Goal: Information Seeking & Learning: Check status

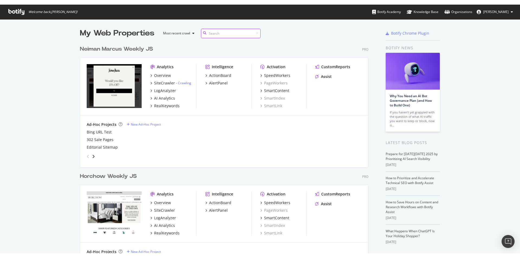
scroll to position [336, 289]
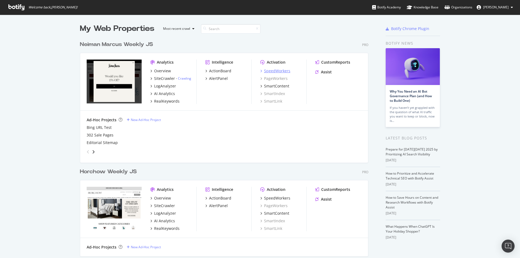
click at [279, 71] on div "SpeedWorkers" at bounding box center [277, 70] width 26 height 5
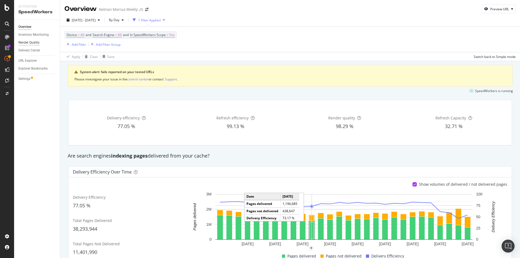
click at [33, 43] on div "Render Quality" at bounding box center [28, 43] width 21 height 6
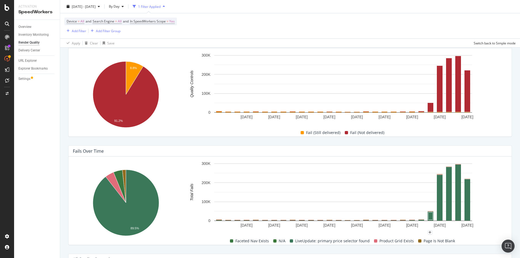
scroll to position [49, 0]
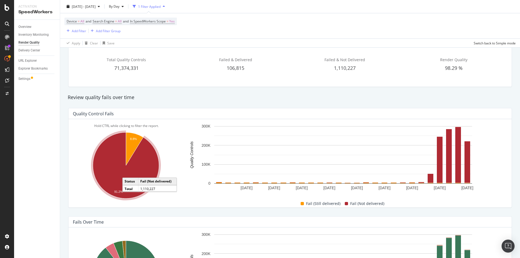
click at [150, 165] on icon "A chart." at bounding box center [126, 165] width 66 height 66
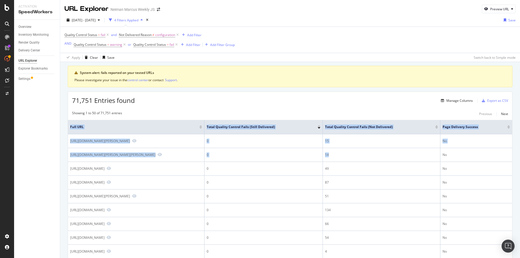
drag, startPoint x: 407, startPoint y: 164, endPoint x: 520, endPoint y: 158, distance: 112.8
click at [520, 158] on div "URL Explorer Neiman Marcus Weekly JS Preview URL [DATE] - [DATE] 4 Filters Appl…" at bounding box center [290, 129] width 460 height 258
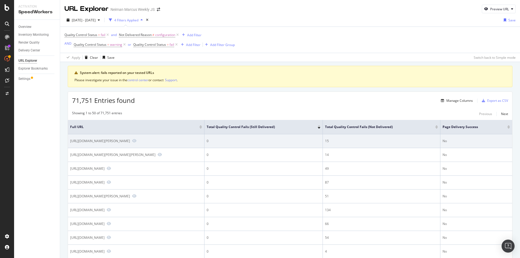
click at [477, 148] on td "No" at bounding box center [477, 141] width 72 height 14
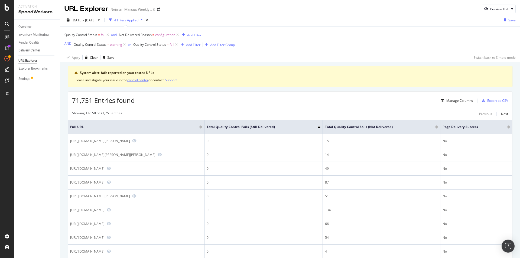
click at [142, 79] on div "control center" at bounding box center [137, 80] width 21 height 5
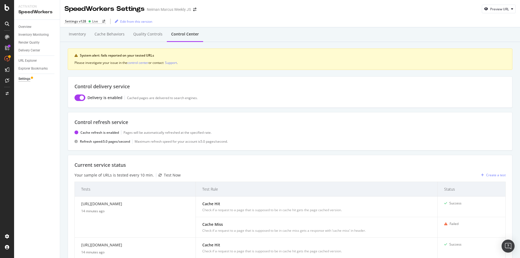
click at [64, 153] on div "Inventory Cache behaviors Quality Controls Control Center System alert: fails r…" at bounding box center [290, 236] width 460 height 418
click at [8, 6] on icon at bounding box center [7, 7] width 5 height 7
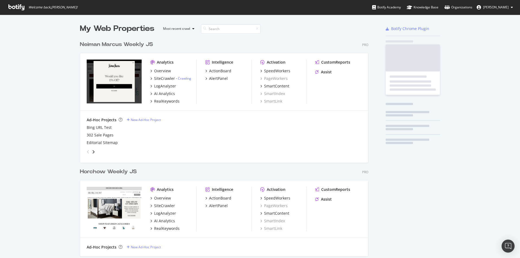
scroll to position [254, 512]
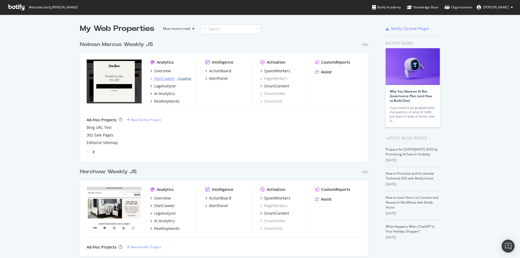
click at [188, 80] on link "Crawling" at bounding box center [184, 78] width 13 height 5
click at [5, 90] on div "My Web Properties Most recent crawl Neiman Marcus Weekly JS Pro Analytics Overv…" at bounding box center [260, 199] width 520 height 368
click at [219, 78] on div "AlertPanel" at bounding box center [218, 78] width 19 height 5
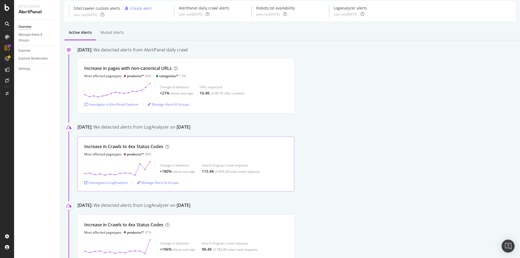
scroll to position [81, 0]
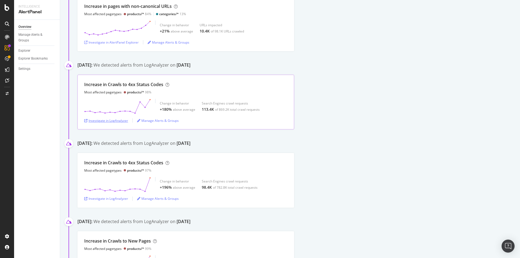
click at [114, 123] on div "Investigate in LogAnalyzer" at bounding box center [106, 121] width 44 height 8
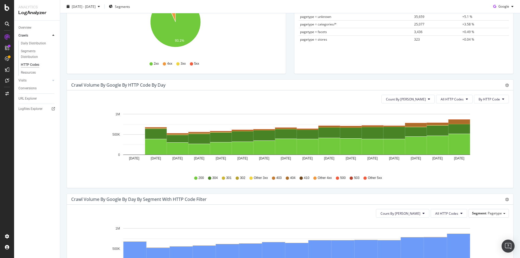
scroll to position [108, 0]
click at [461, 99] on button "All HTTP Codes" at bounding box center [454, 99] width 37 height 9
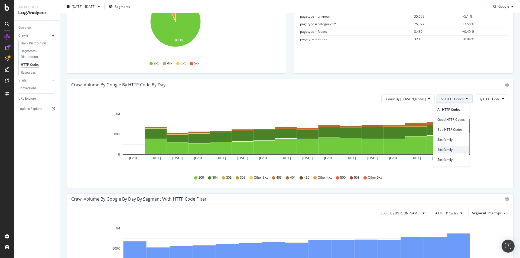
click at [456, 148] on span "4xx family" at bounding box center [451, 149] width 27 height 5
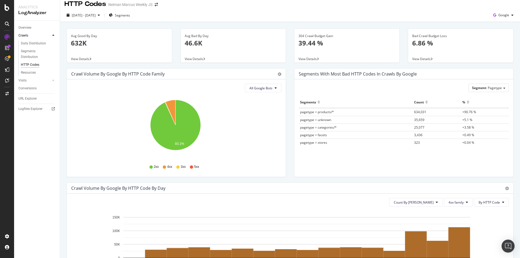
scroll to position [0, 0]
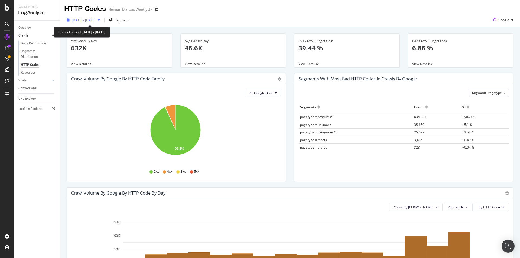
click at [79, 20] on span "2025 Sep. 24th - Oct. 8th" at bounding box center [84, 20] width 24 height 5
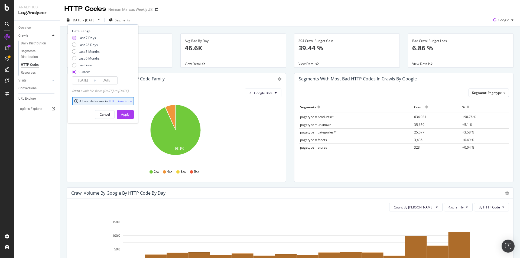
click at [88, 39] on div "Last 7 Days" at bounding box center [87, 37] width 17 height 5
type input "2025/10/06"
type input "2025/10/12"
click at [130, 112] on div "Apply" at bounding box center [125, 114] width 8 height 5
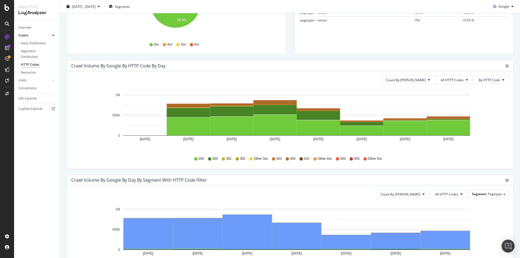
scroll to position [135, 0]
